Goal: Transaction & Acquisition: Subscribe to service/newsletter

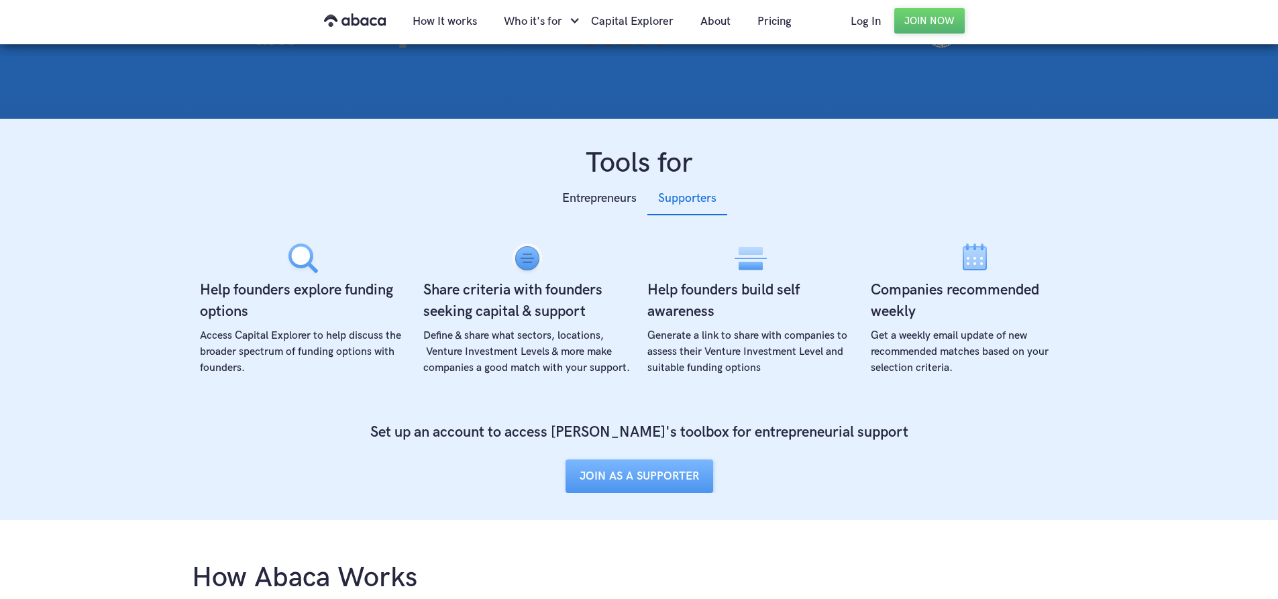
scroll to position [393, 0]
click at [614, 208] on div "Entrepreneurs" at bounding box center [599, 199] width 74 height 20
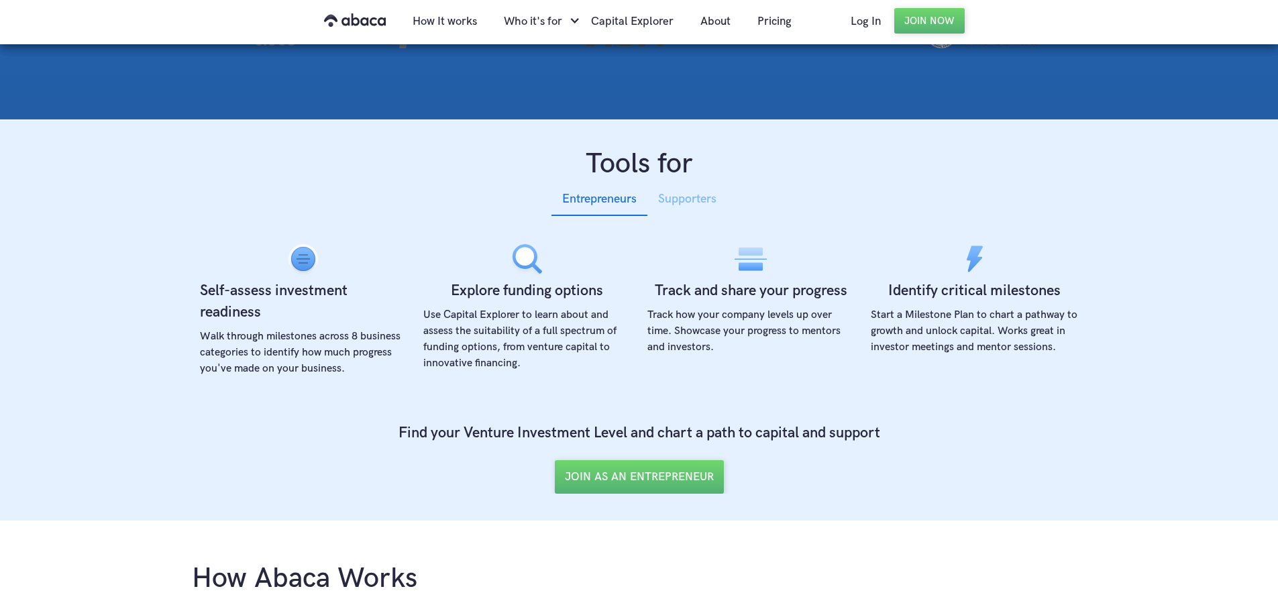
click at [694, 202] on div "Supporters" at bounding box center [687, 199] width 58 height 20
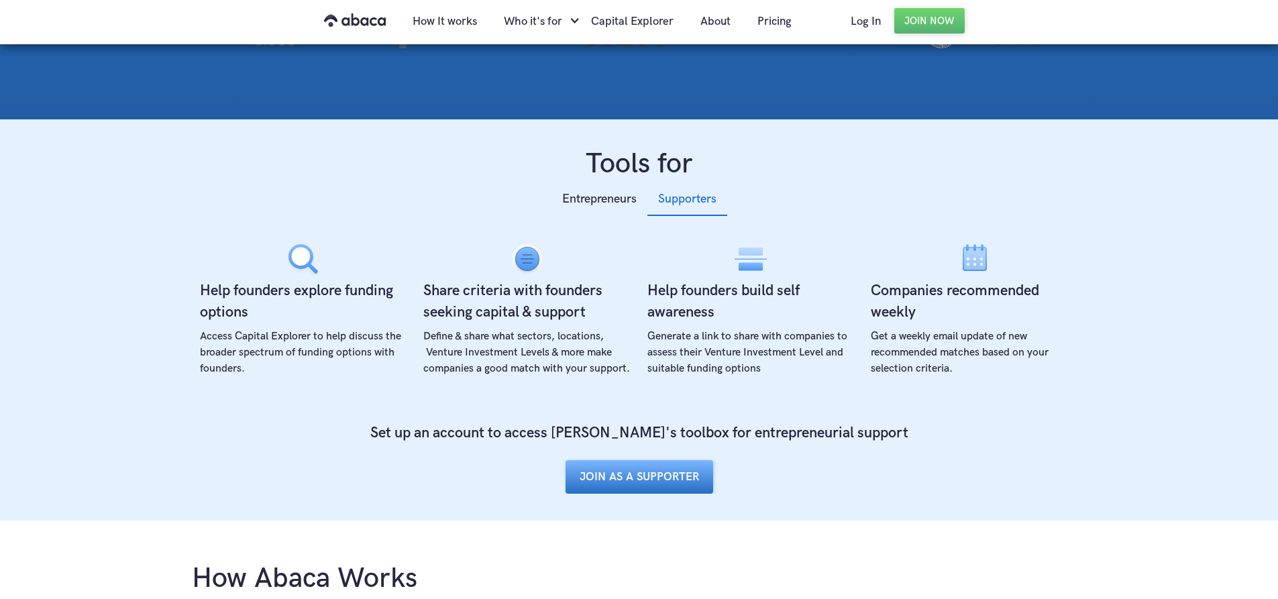
click at [612, 486] on link "JOIN AS A SUPPORTER" at bounding box center [639, 477] width 148 height 34
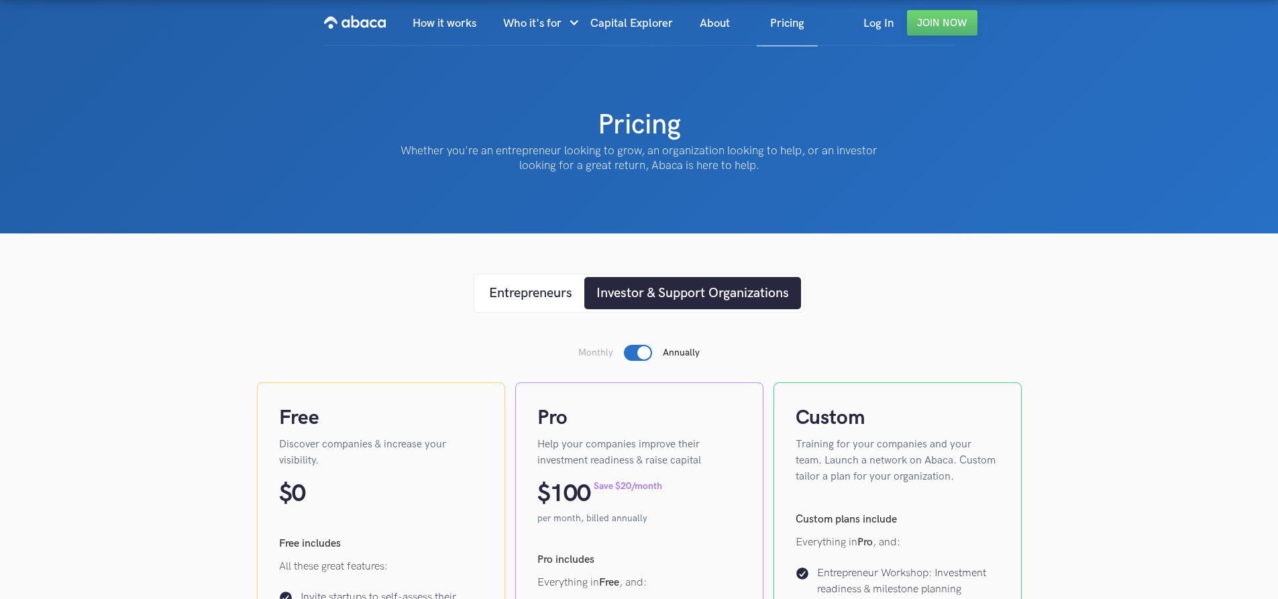
click at [724, 296] on div "Investor & Support Organizations" at bounding box center [692, 293] width 192 height 20
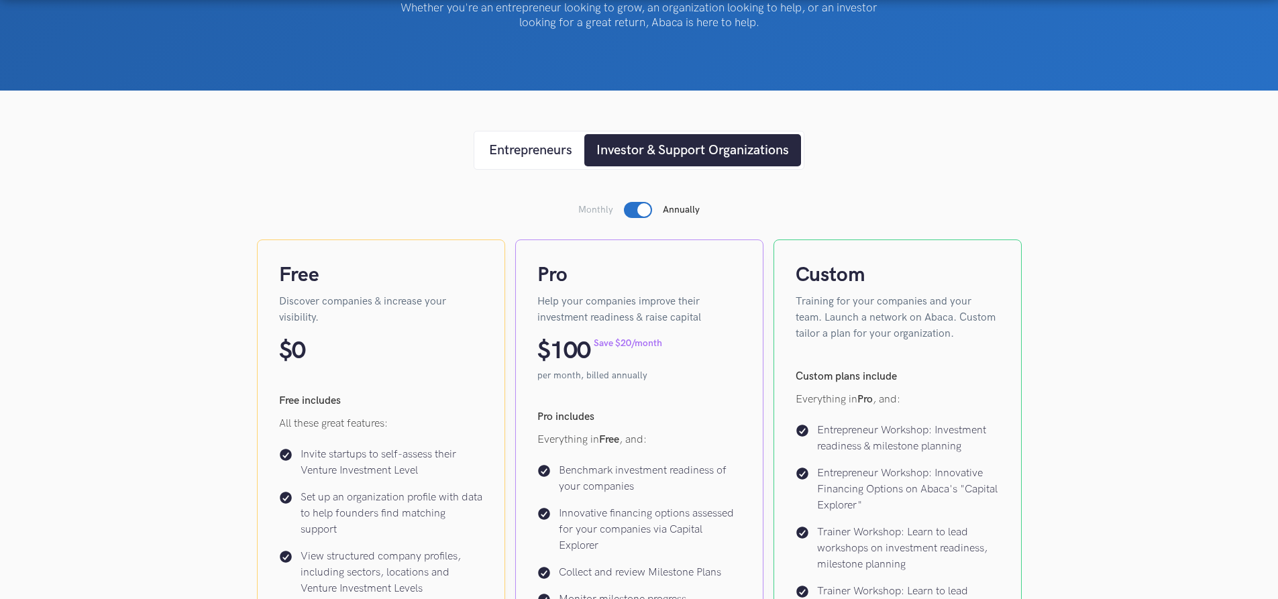
scroll to position [148, 0]
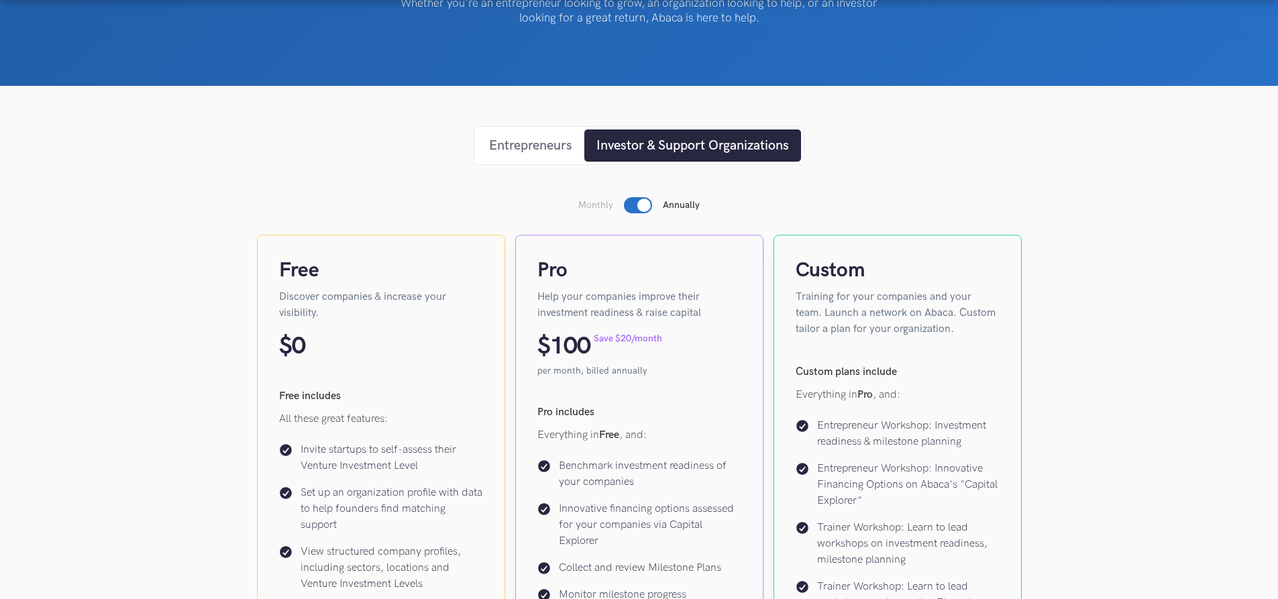
click at [545, 154] on div "Entrepreneurs" at bounding box center [530, 145] width 83 height 20
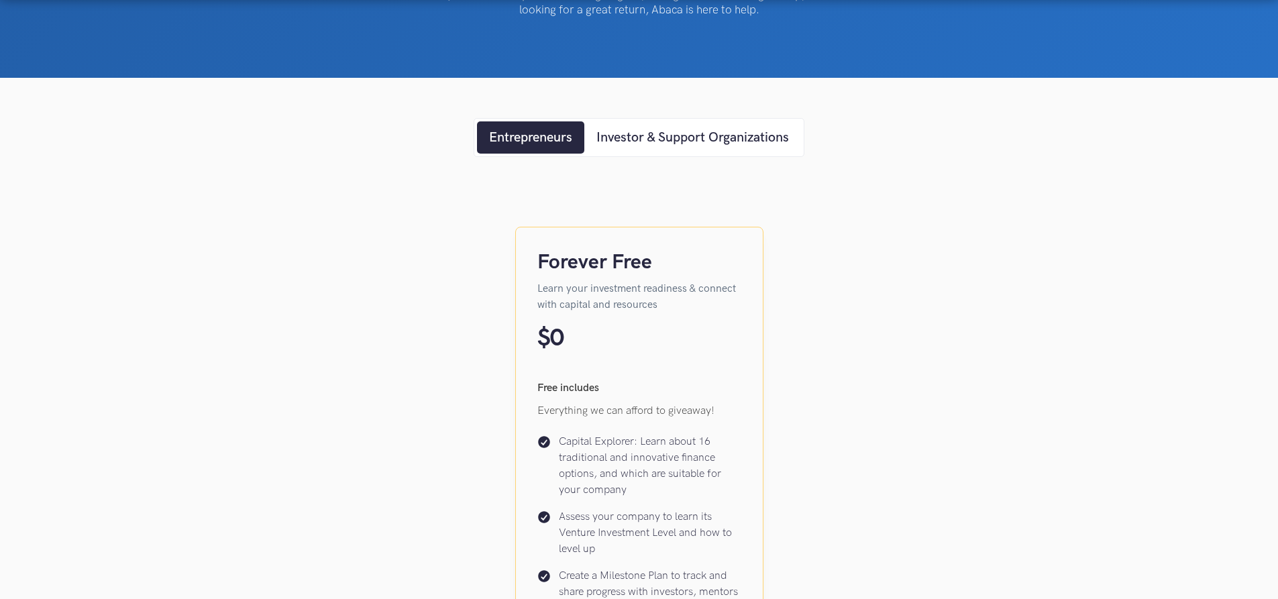
scroll to position [155, 0]
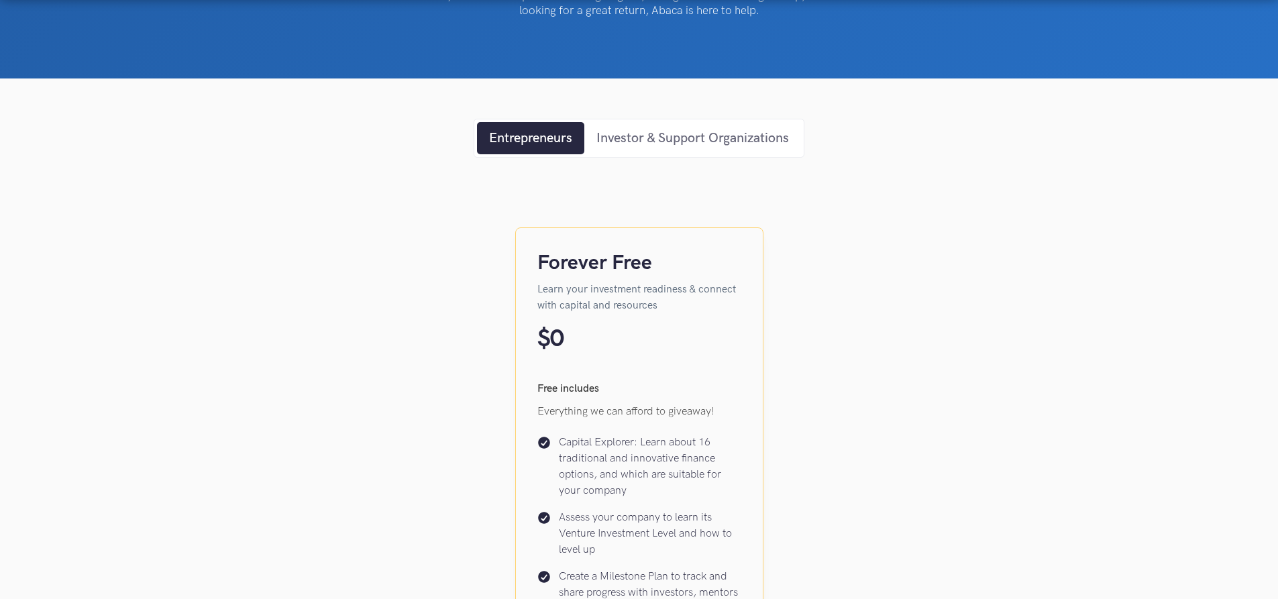
click at [664, 136] on div "Investor & Support Organizations" at bounding box center [692, 138] width 192 height 20
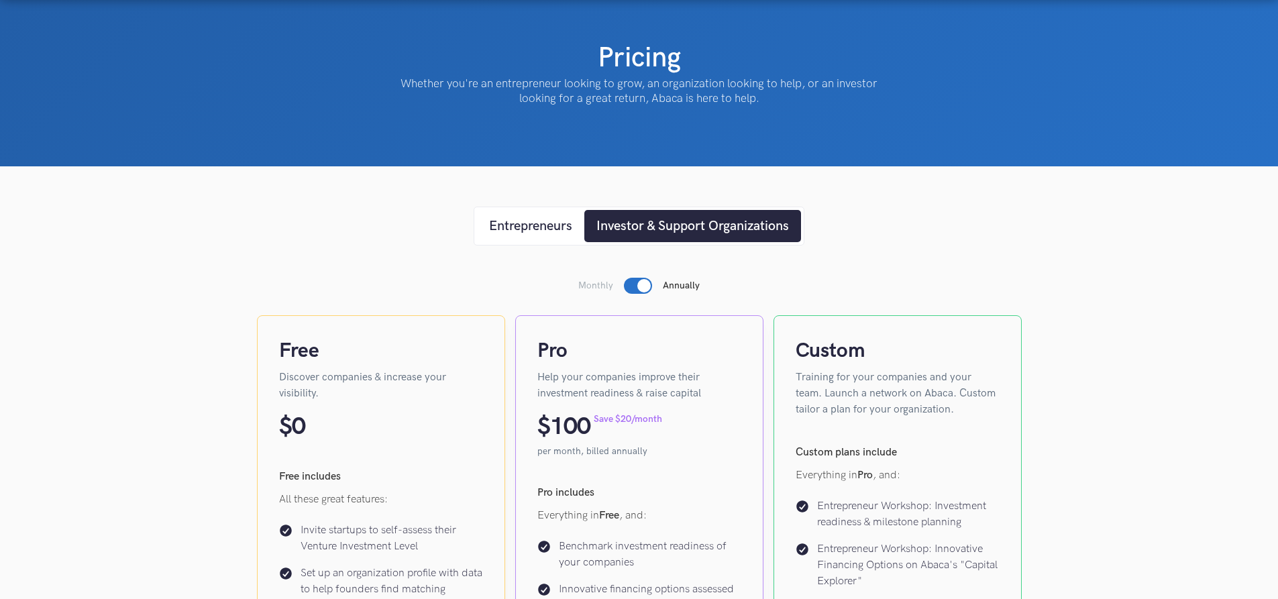
scroll to position [0, 0]
